Goal: Transaction & Acquisition: Download file/media

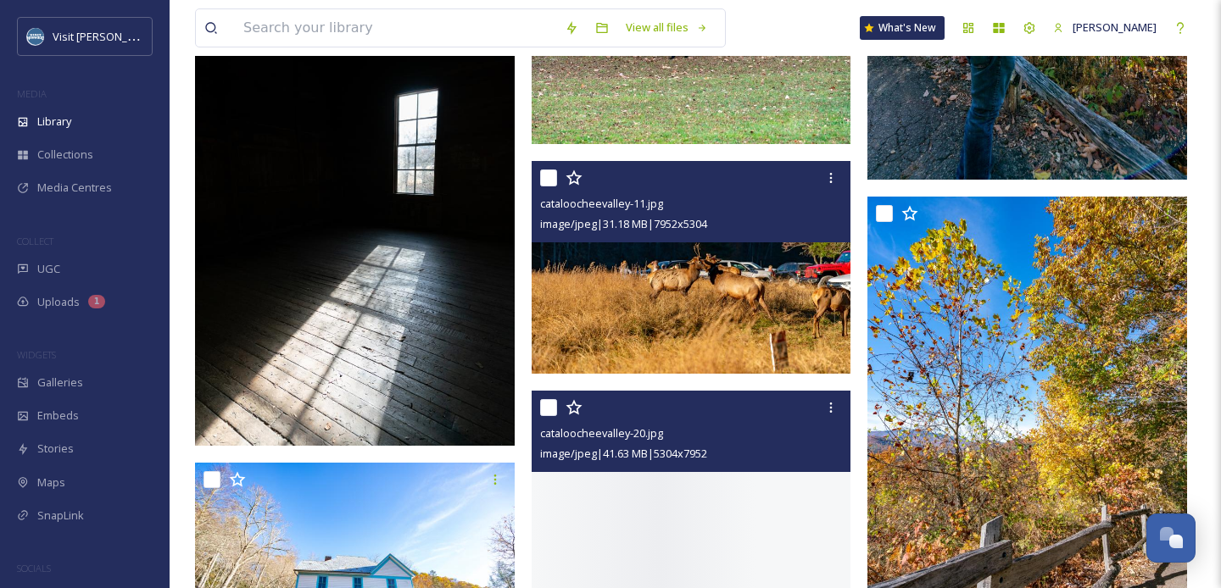
scroll to position [1856, 0]
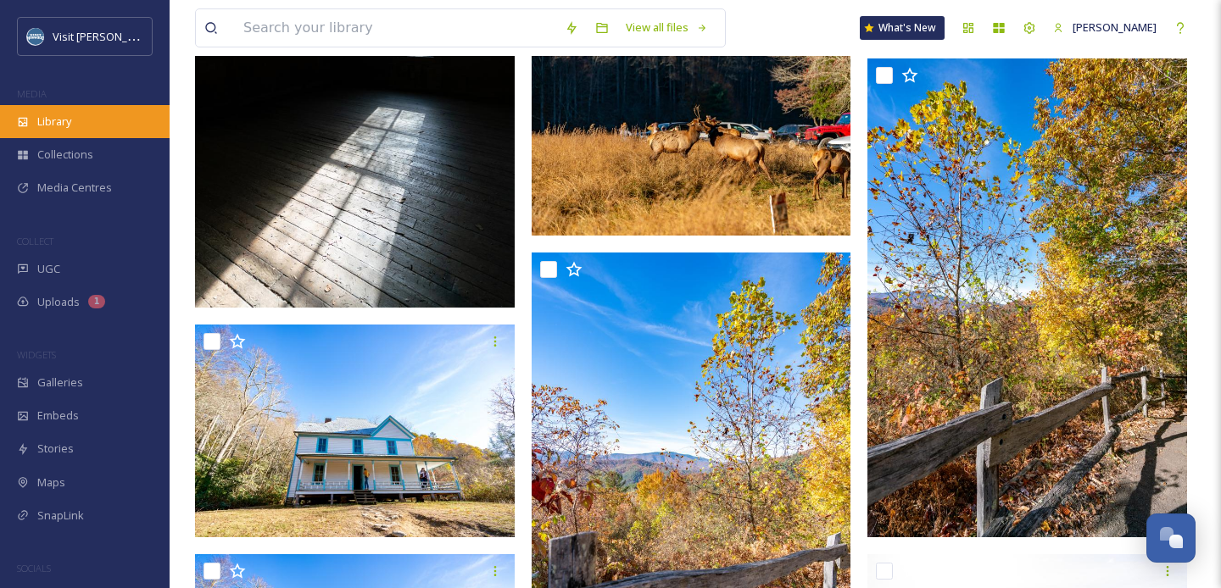
click at [105, 118] on div "Library" at bounding box center [85, 121] width 170 height 33
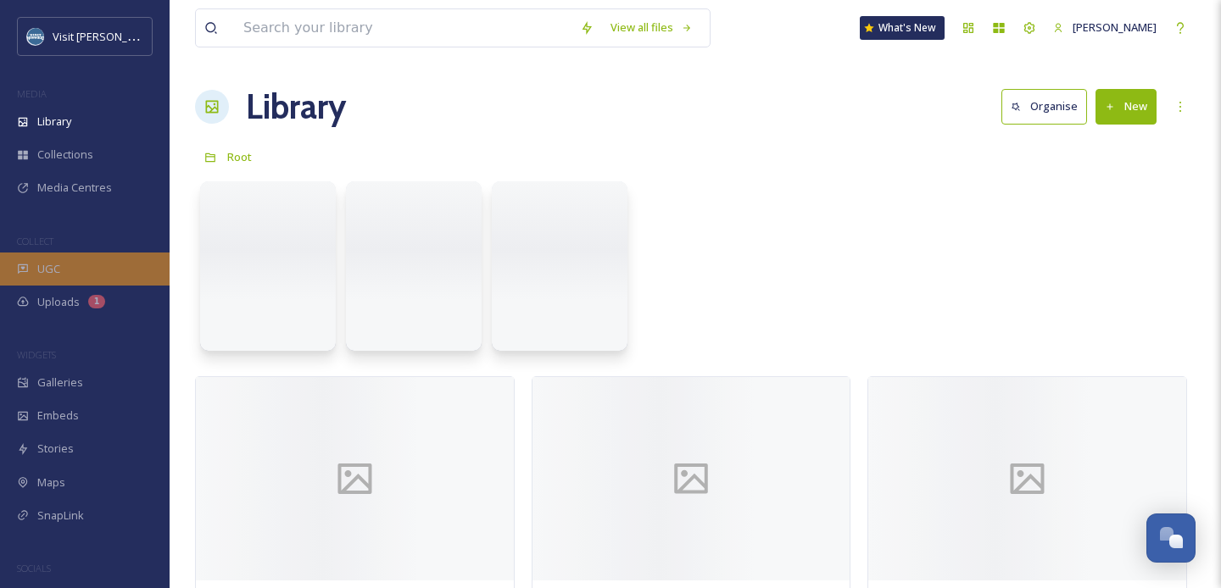
click at [81, 264] on div "UGC" at bounding box center [85, 269] width 170 height 33
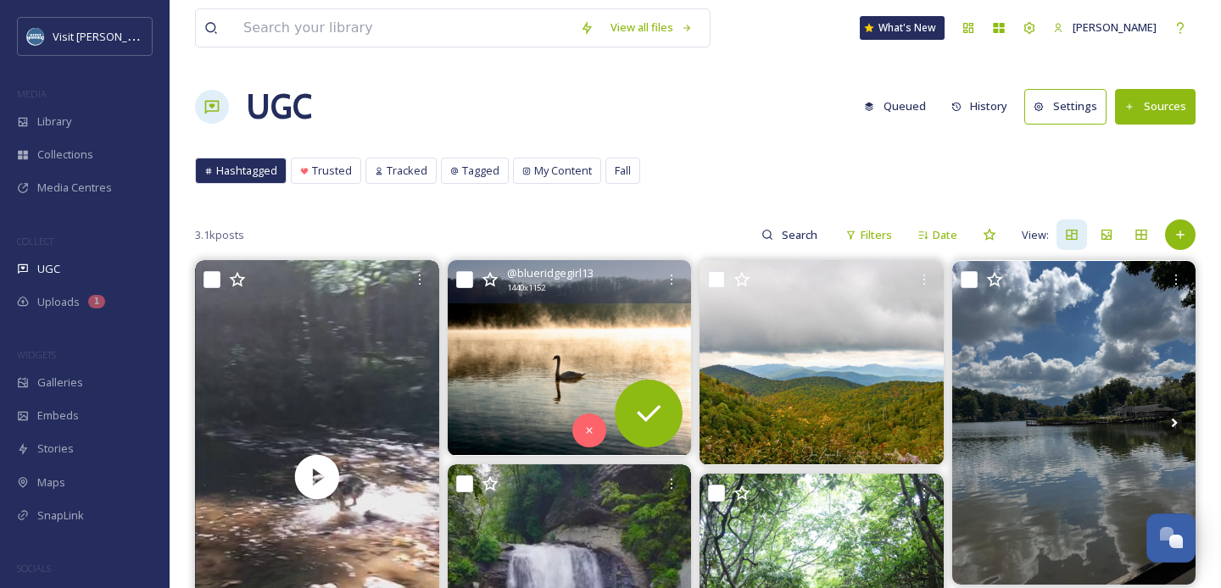
scroll to position [128, 0]
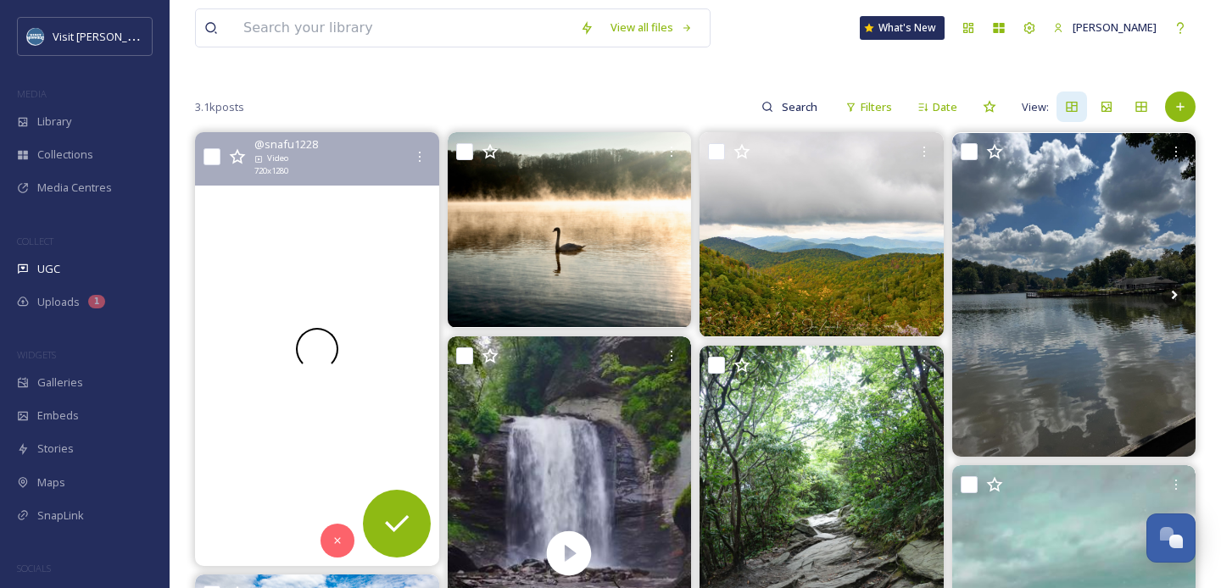
click at [330, 236] on div at bounding box center [317, 349] width 244 height 434
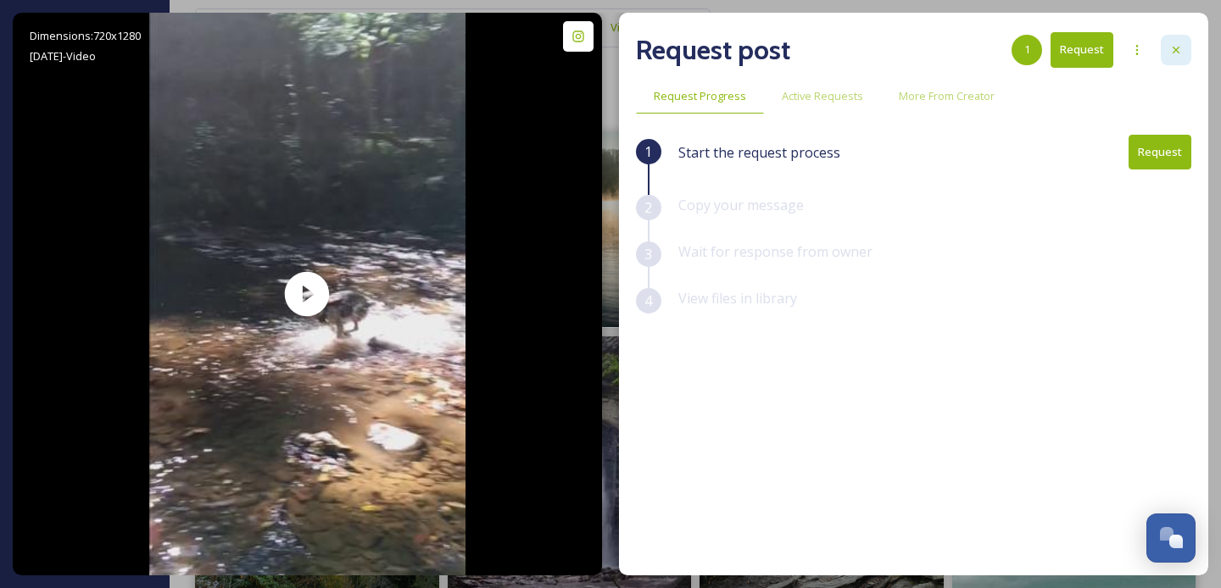
click at [876, 54] on icon at bounding box center [1176, 50] width 14 height 14
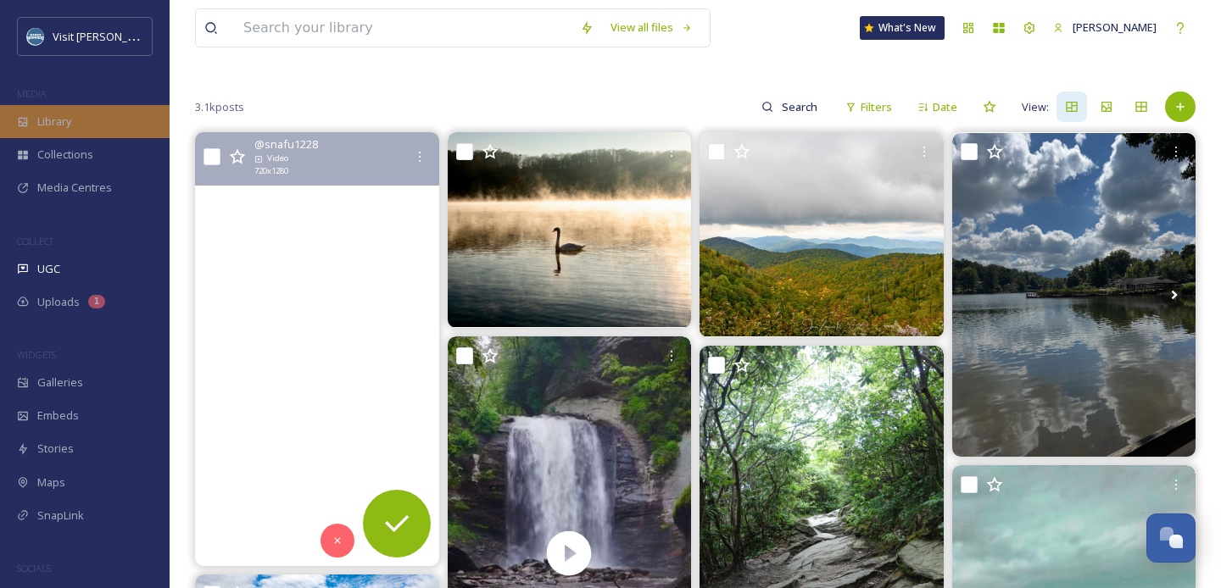
click at [52, 135] on div "Library" at bounding box center [85, 121] width 170 height 33
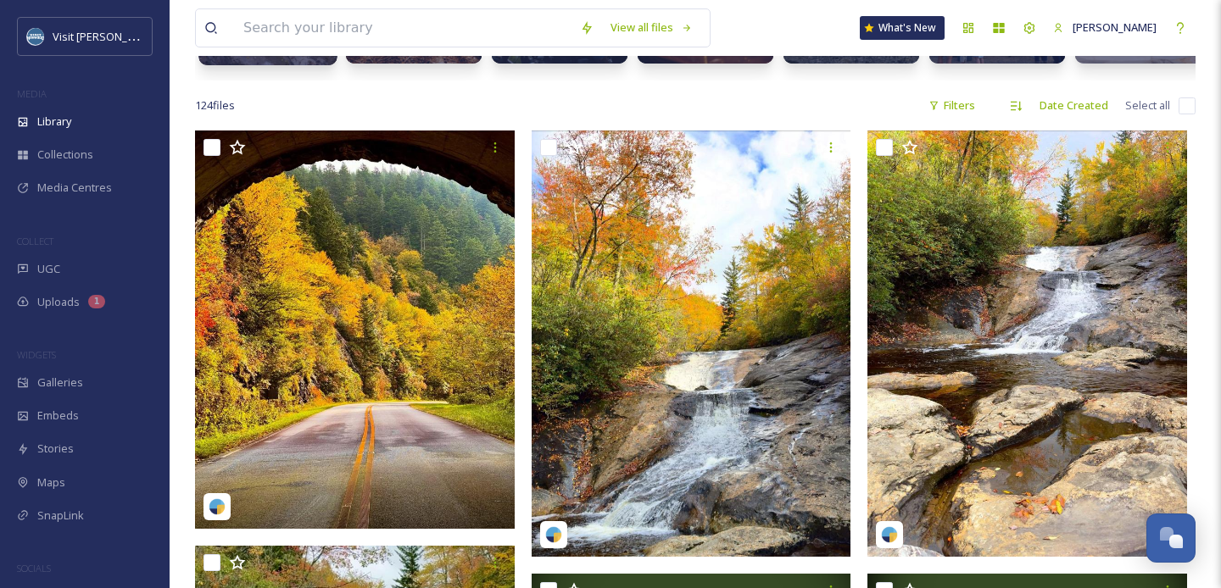
scroll to position [287, 0]
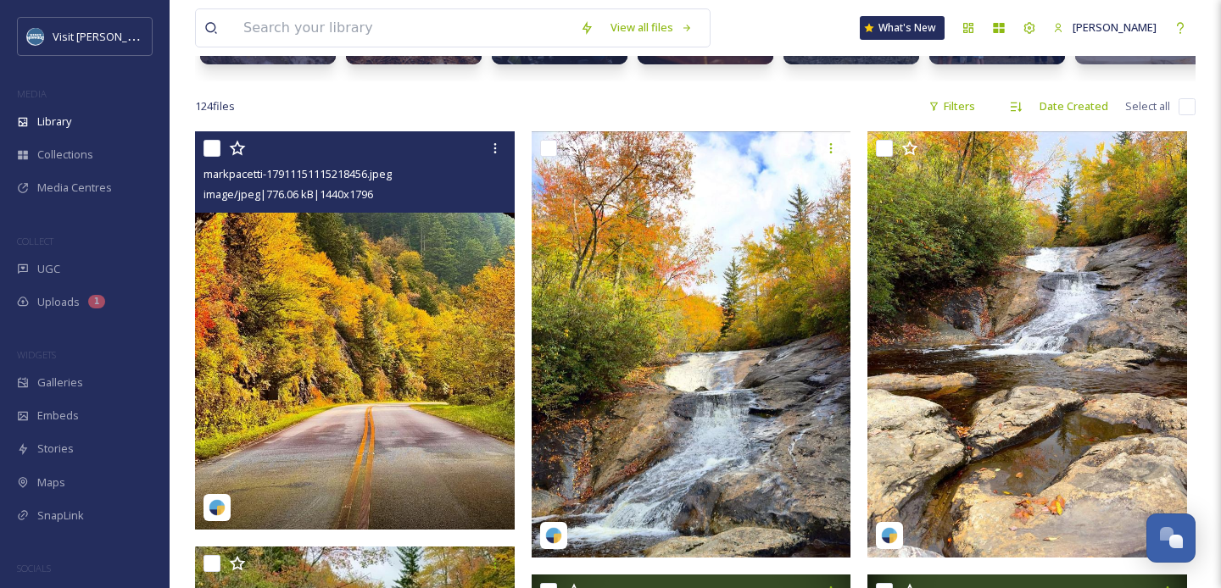
click at [351, 296] on img at bounding box center [355, 330] width 320 height 398
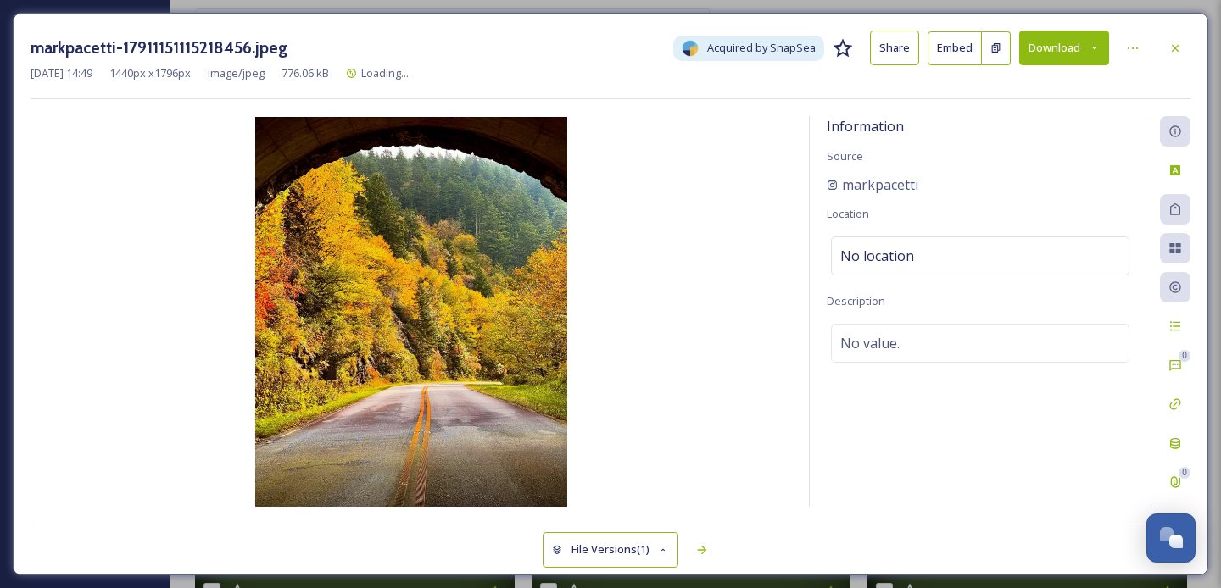
click at [876, 64] on button "Download" at bounding box center [1064, 48] width 90 height 35
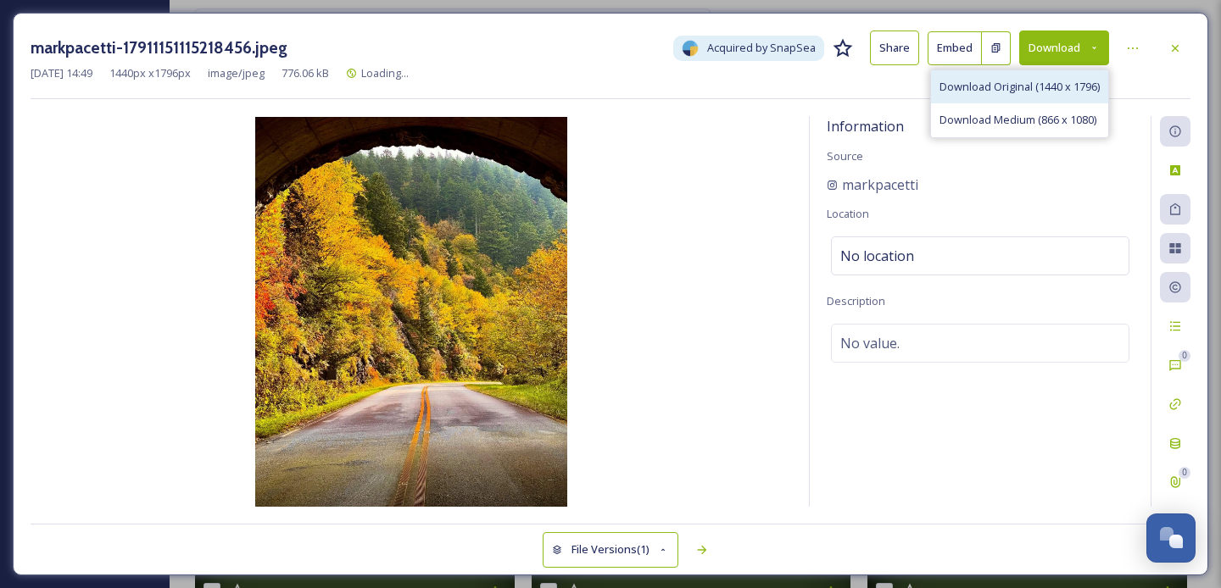
click at [876, 94] on div "Download Original (1440 x 1796)" at bounding box center [1019, 86] width 177 height 33
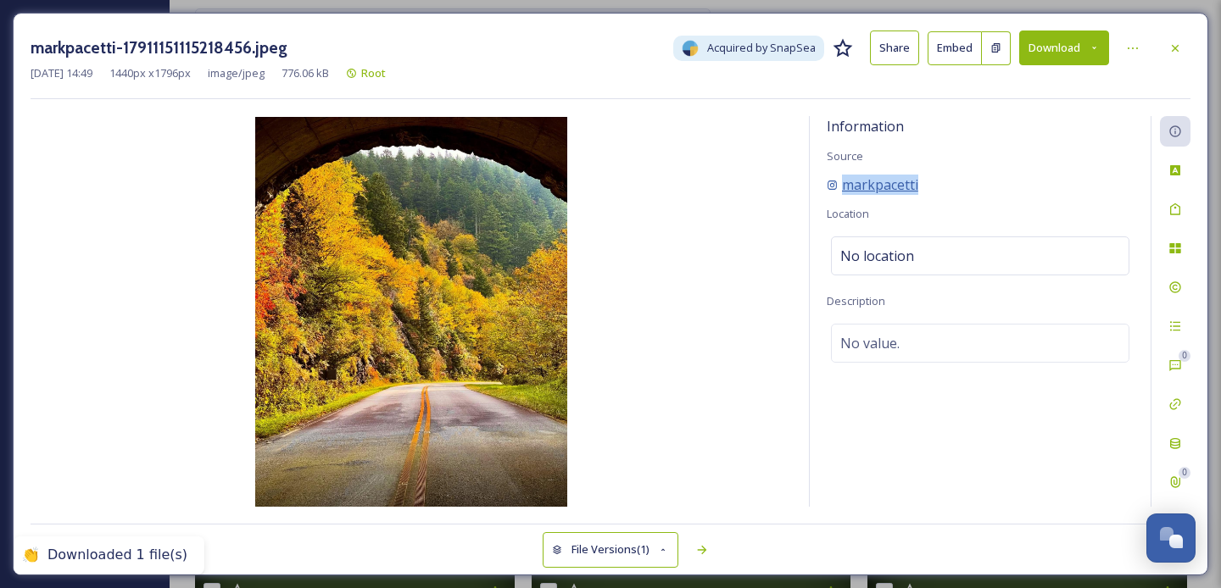
drag, startPoint x: 934, startPoint y: 184, endPoint x: 841, endPoint y: 186, distance: 93.3
click at [841, 186] on div "markpacetti" at bounding box center [980, 185] width 307 height 20
copy span "markpacetti"
click at [876, 195] on div "Information Source markpacetti Location No location Description No value." at bounding box center [980, 311] width 341 height 391
